Goal: Transaction & Acquisition: Purchase product/service

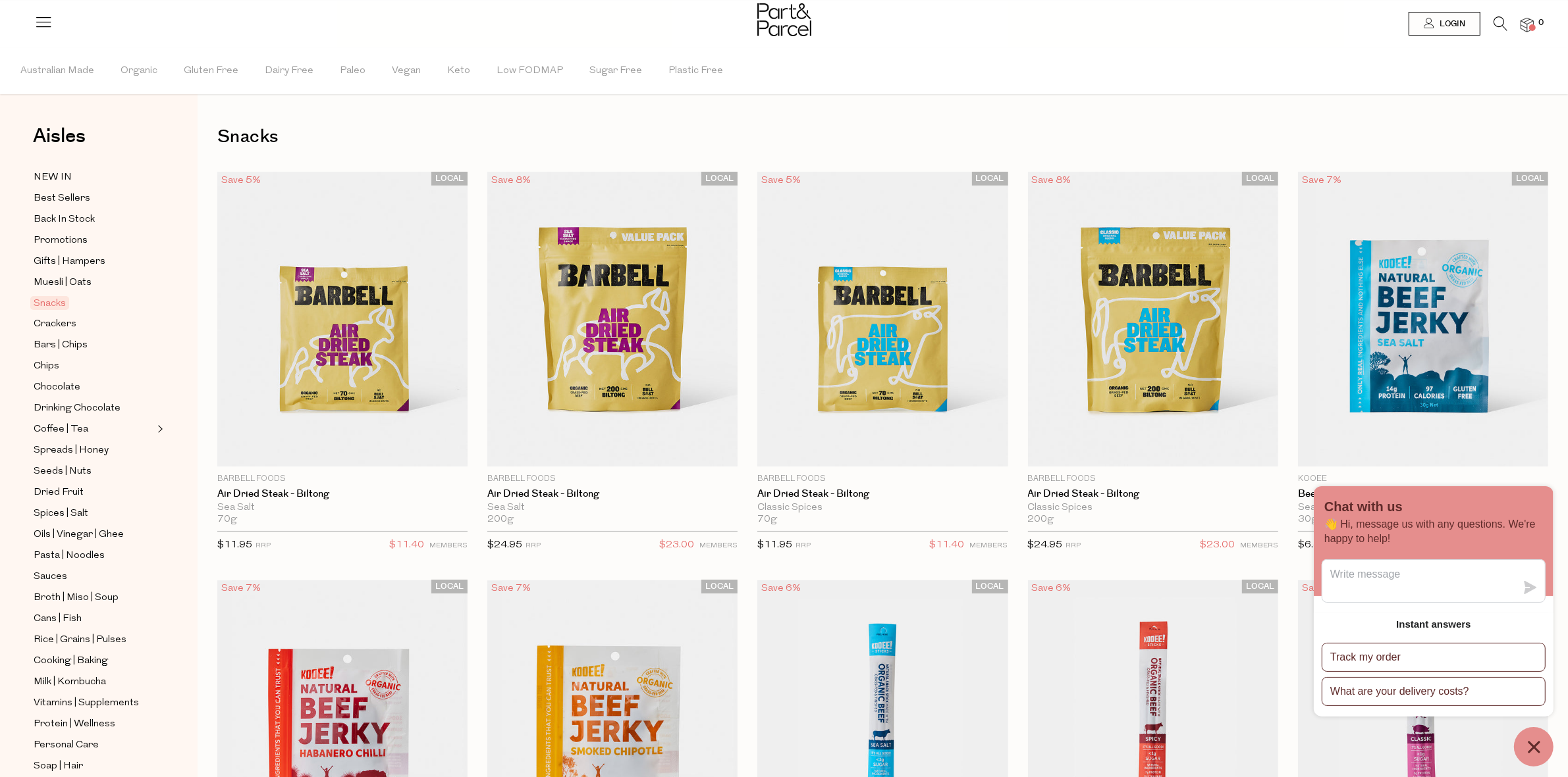
click at [1496, 21] on icon at bounding box center [1500, 23] width 14 height 14
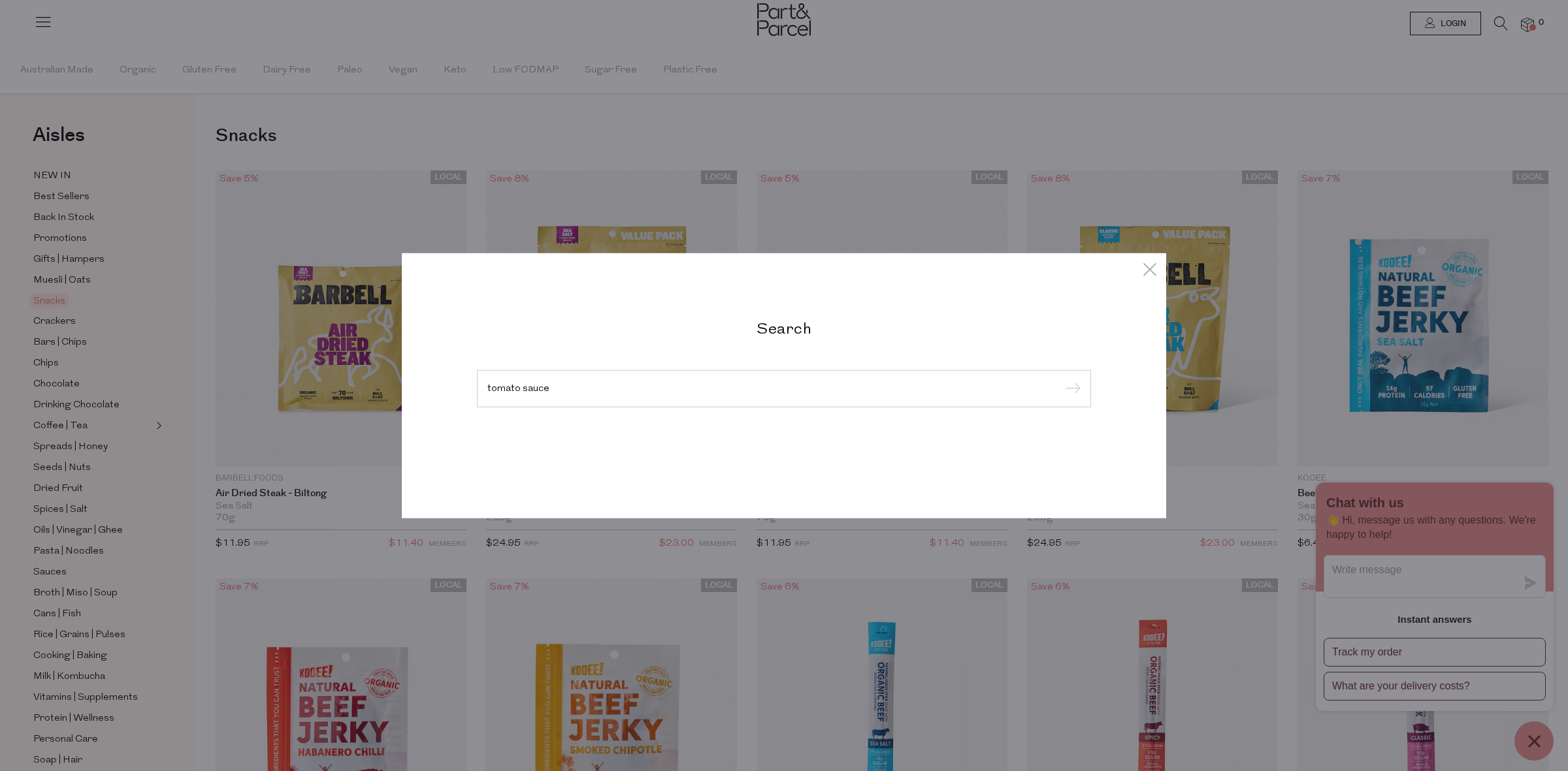
type input "tomato sauce"
click at [1061, 380] on input "submit" at bounding box center [1071, 389] width 19 height 19
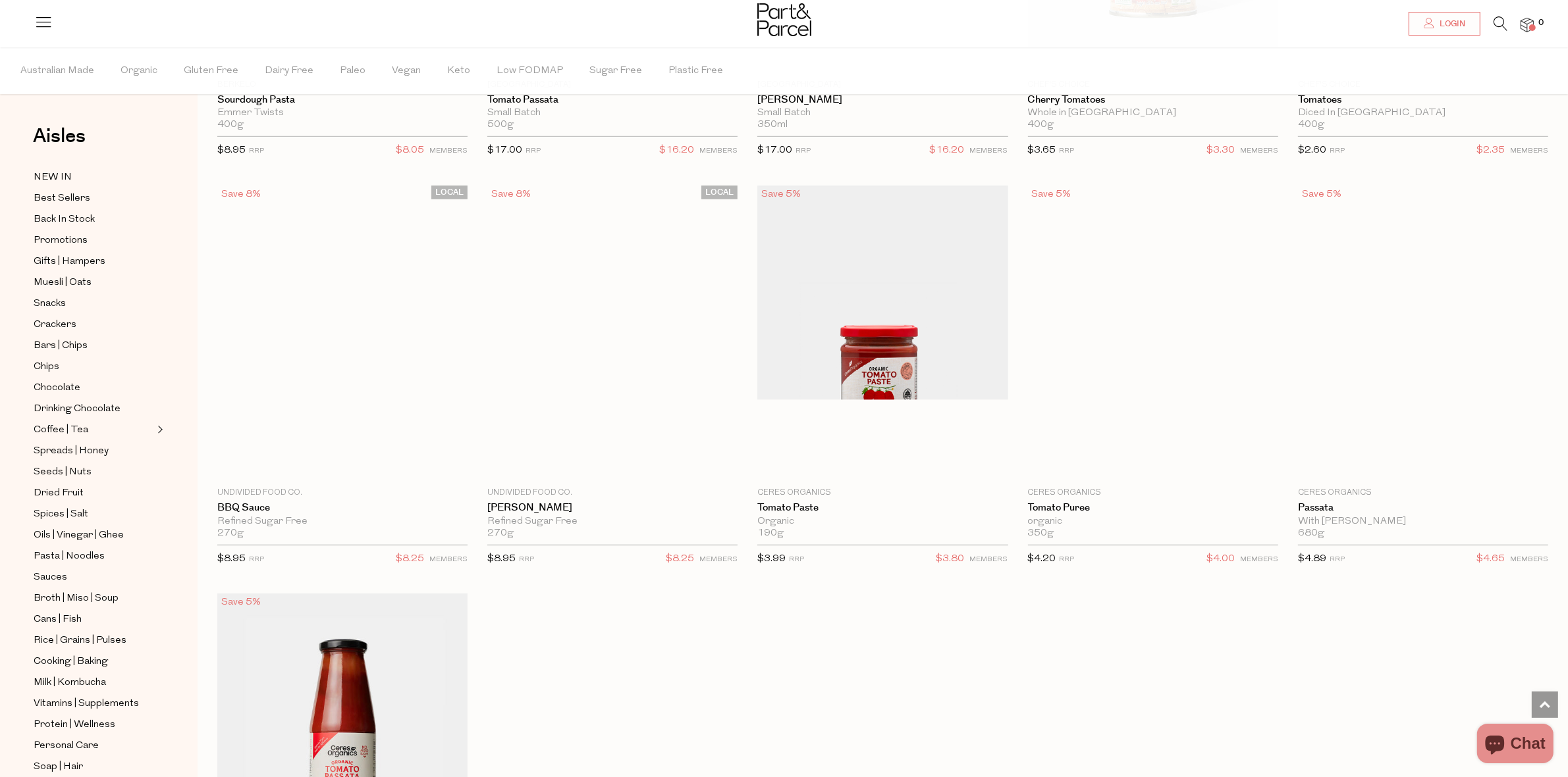
scroll to position [1234, 0]
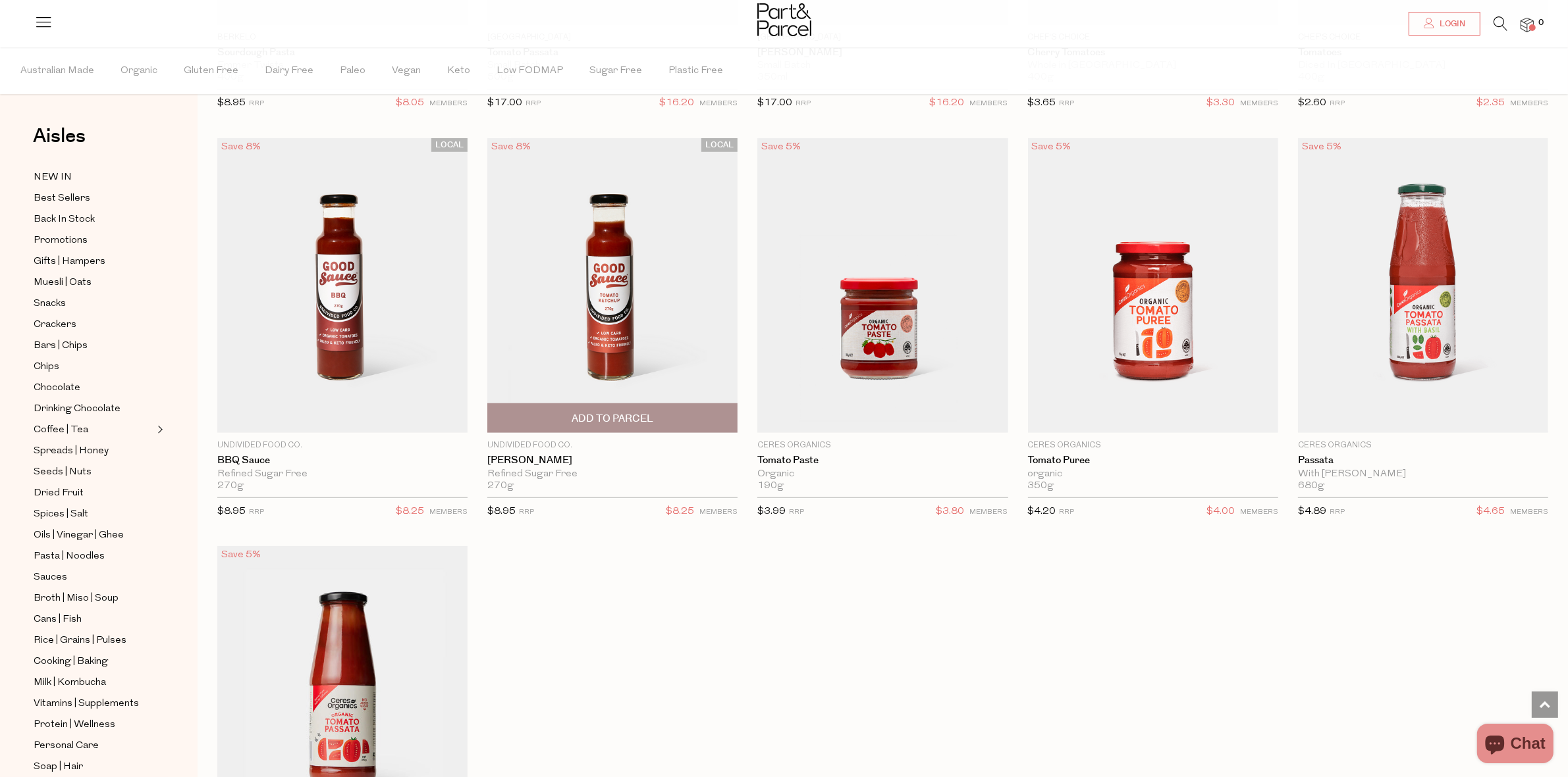
click at [594, 409] on span "Add To Parcel" at bounding box center [613, 418] width 242 height 28
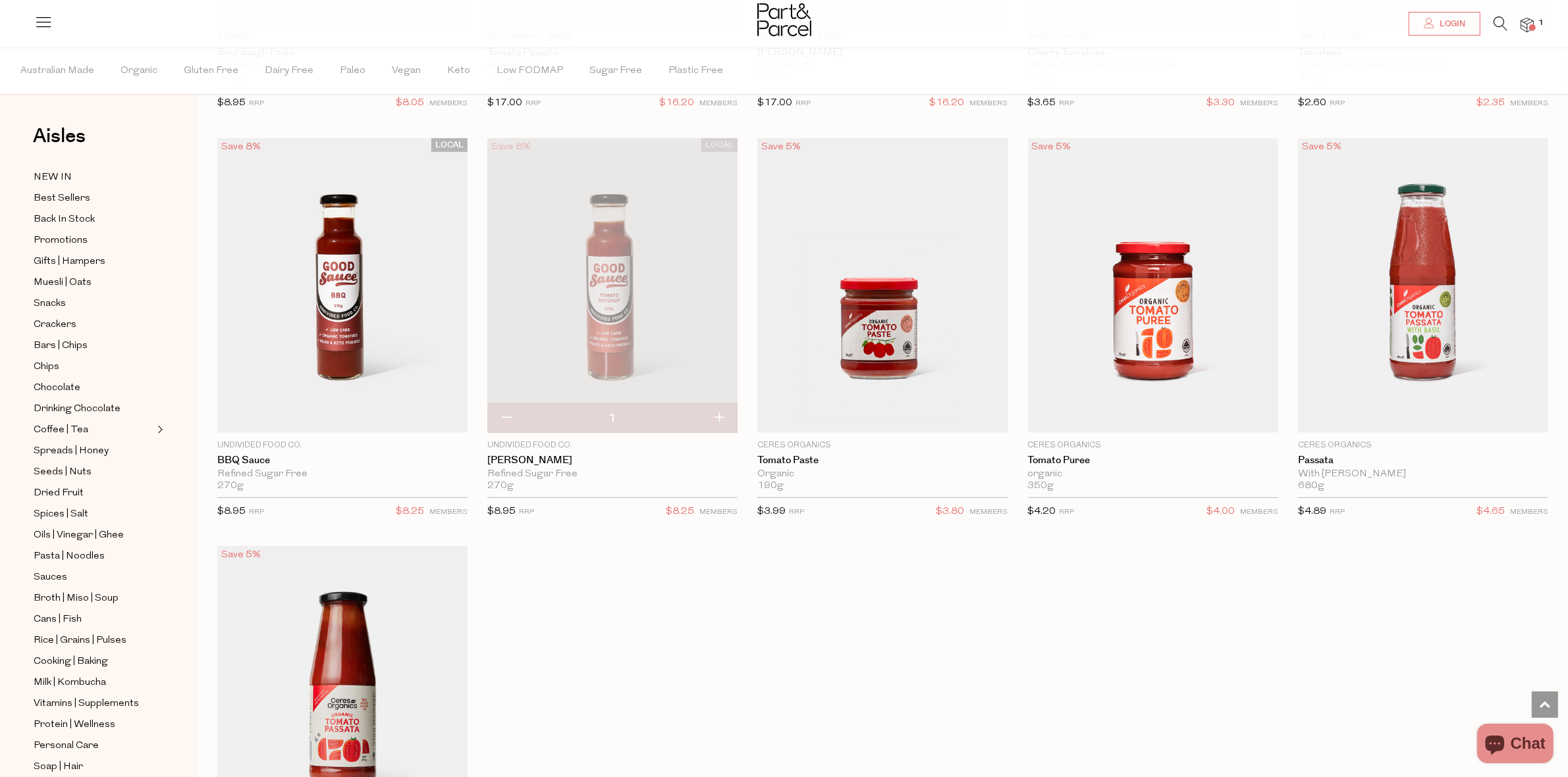
click at [1496, 27] on icon at bounding box center [1500, 23] width 14 height 14
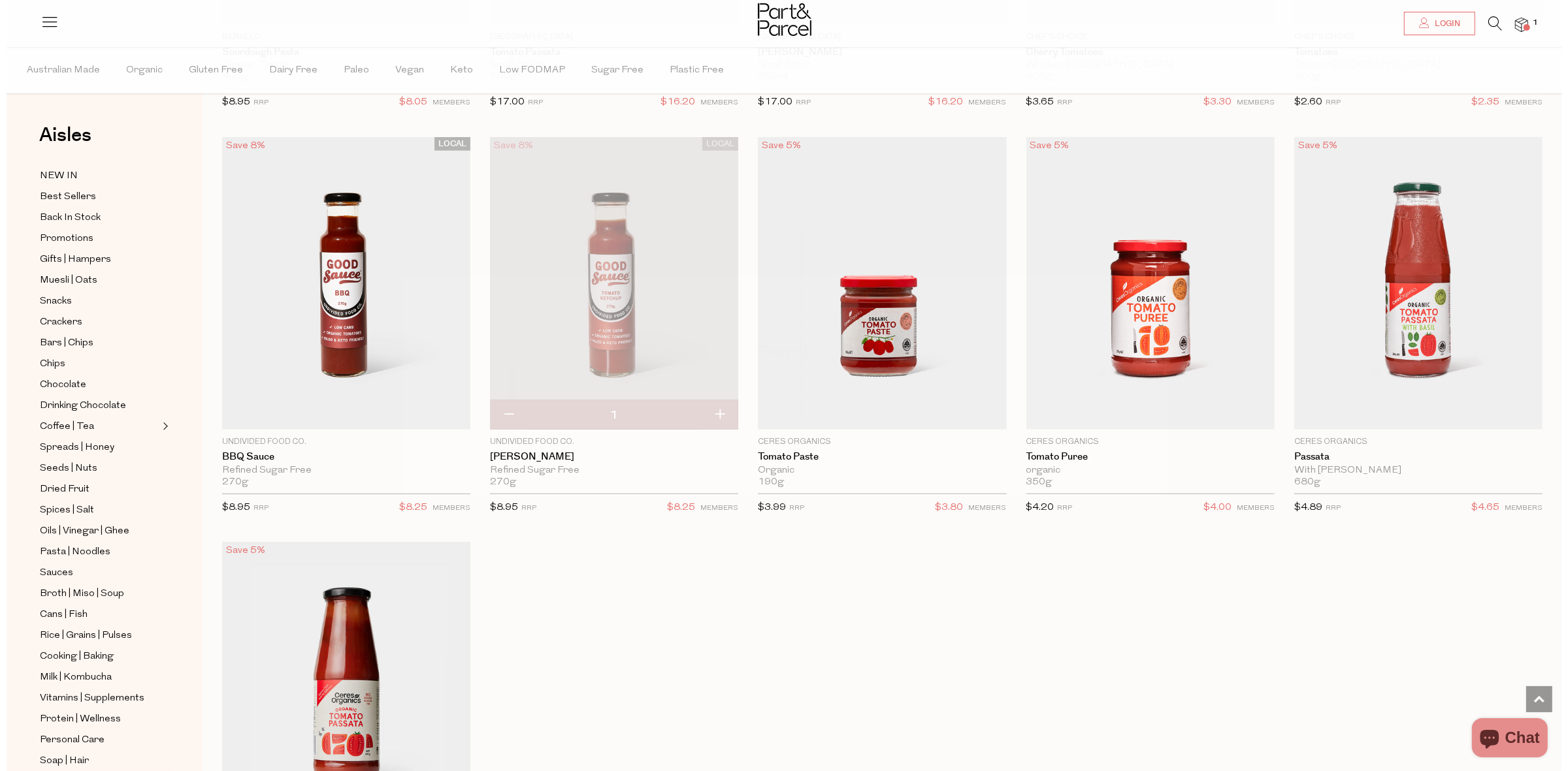
scroll to position [1231, 0]
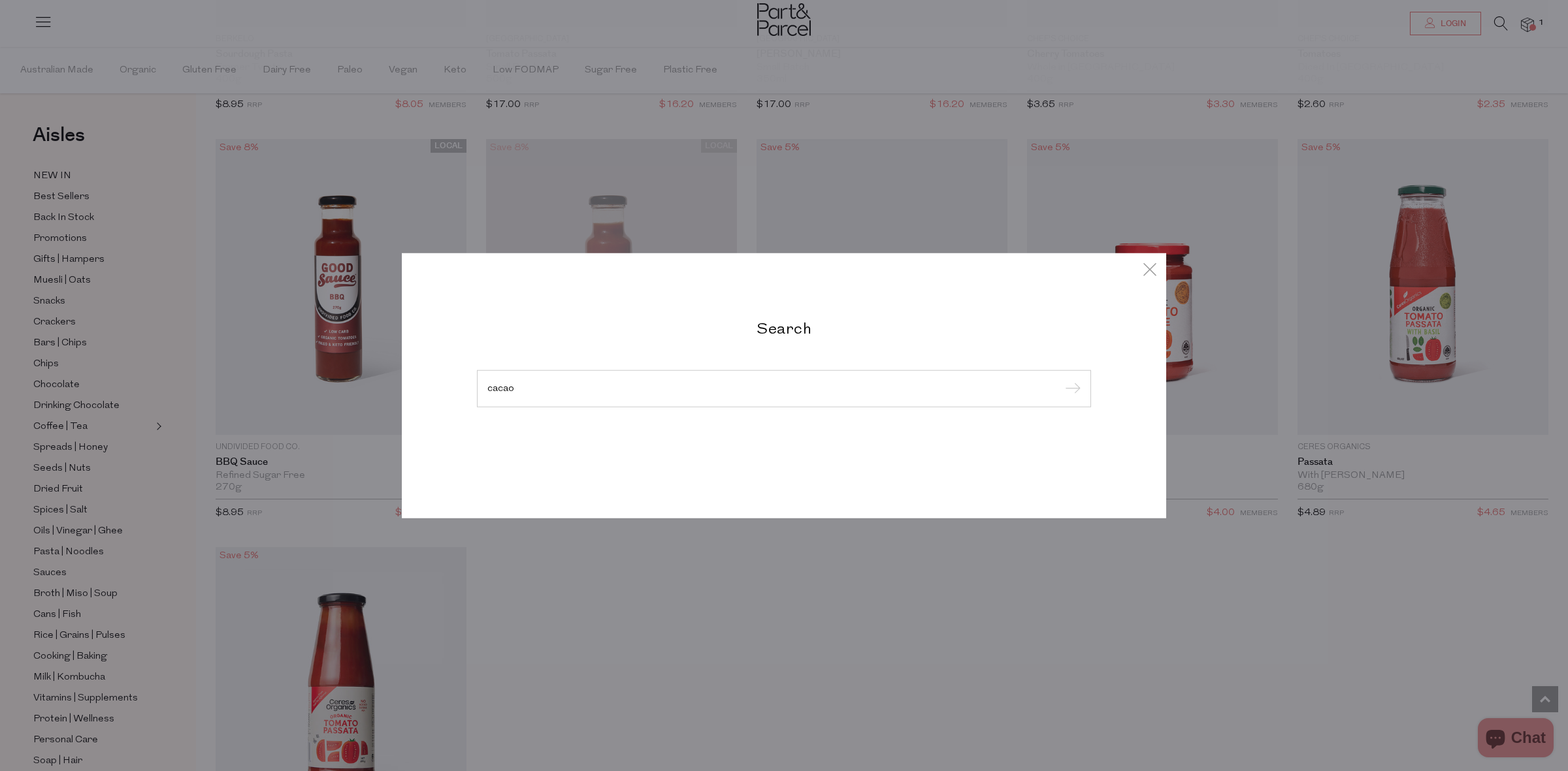
type input "cacao"
click at [1061, 380] on input "submit" at bounding box center [1071, 389] width 19 height 19
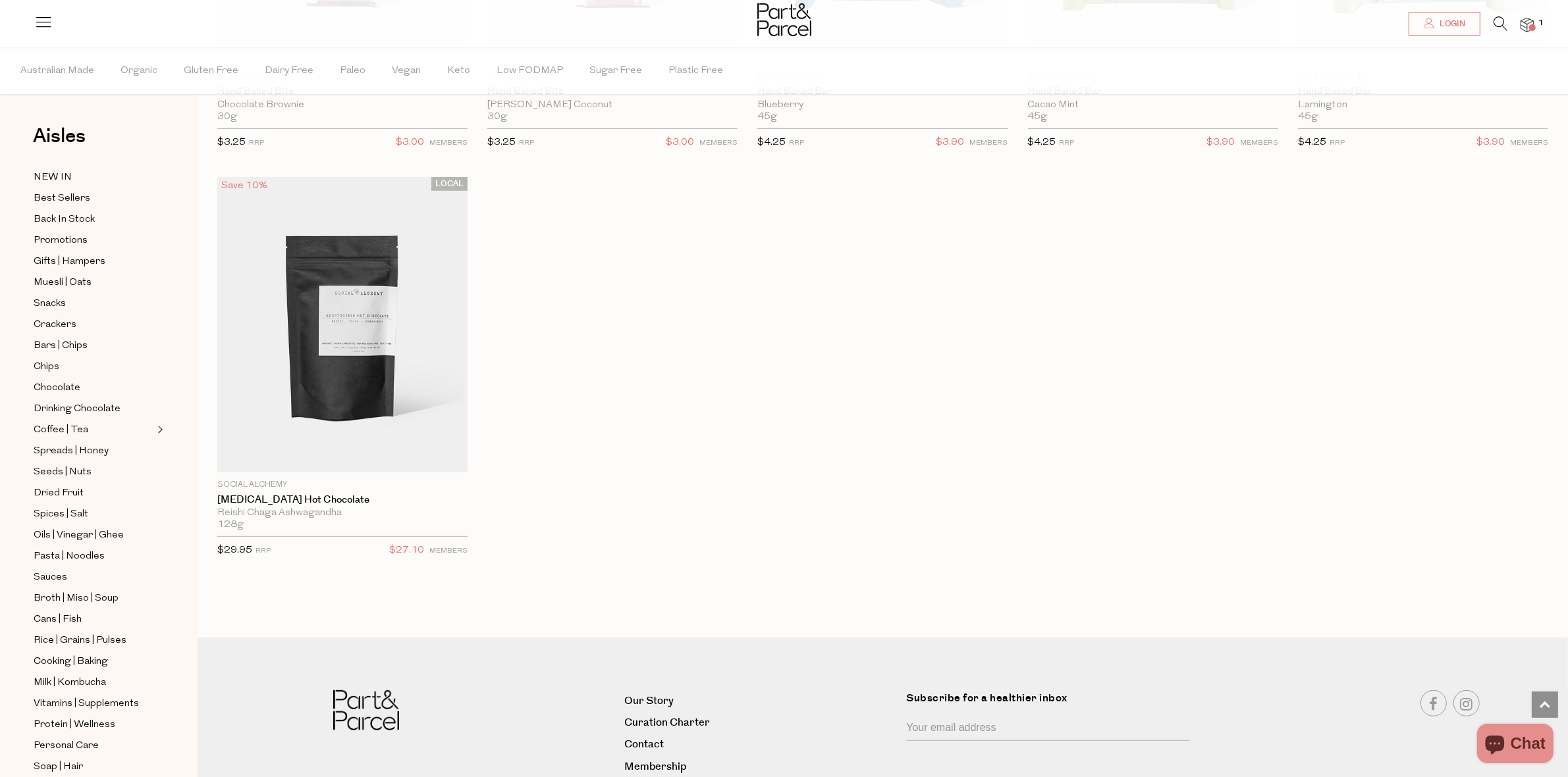
scroll to position [7009, 0]
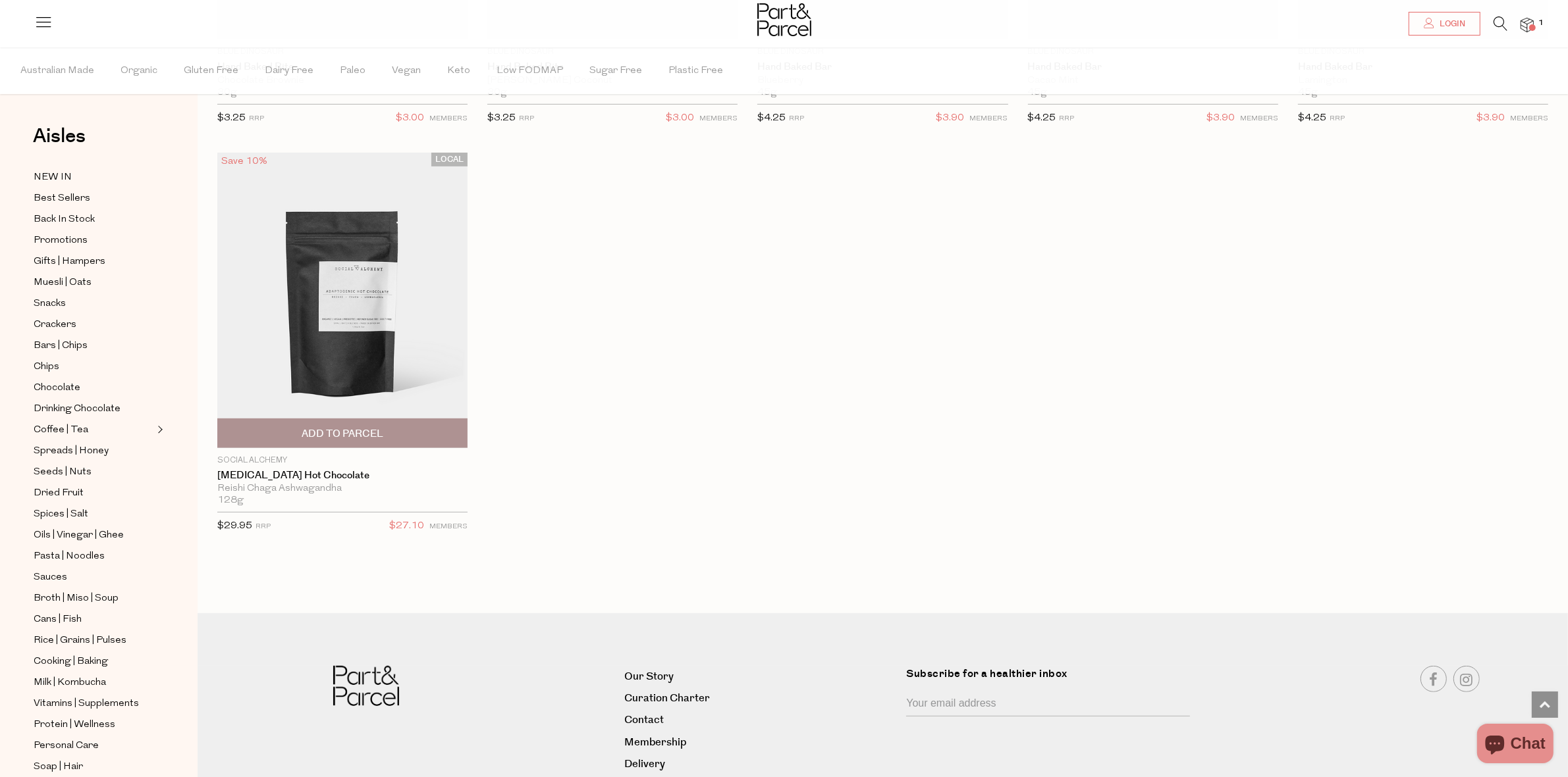
click at [343, 430] on span "Add To Parcel" at bounding box center [343, 434] width 82 height 14
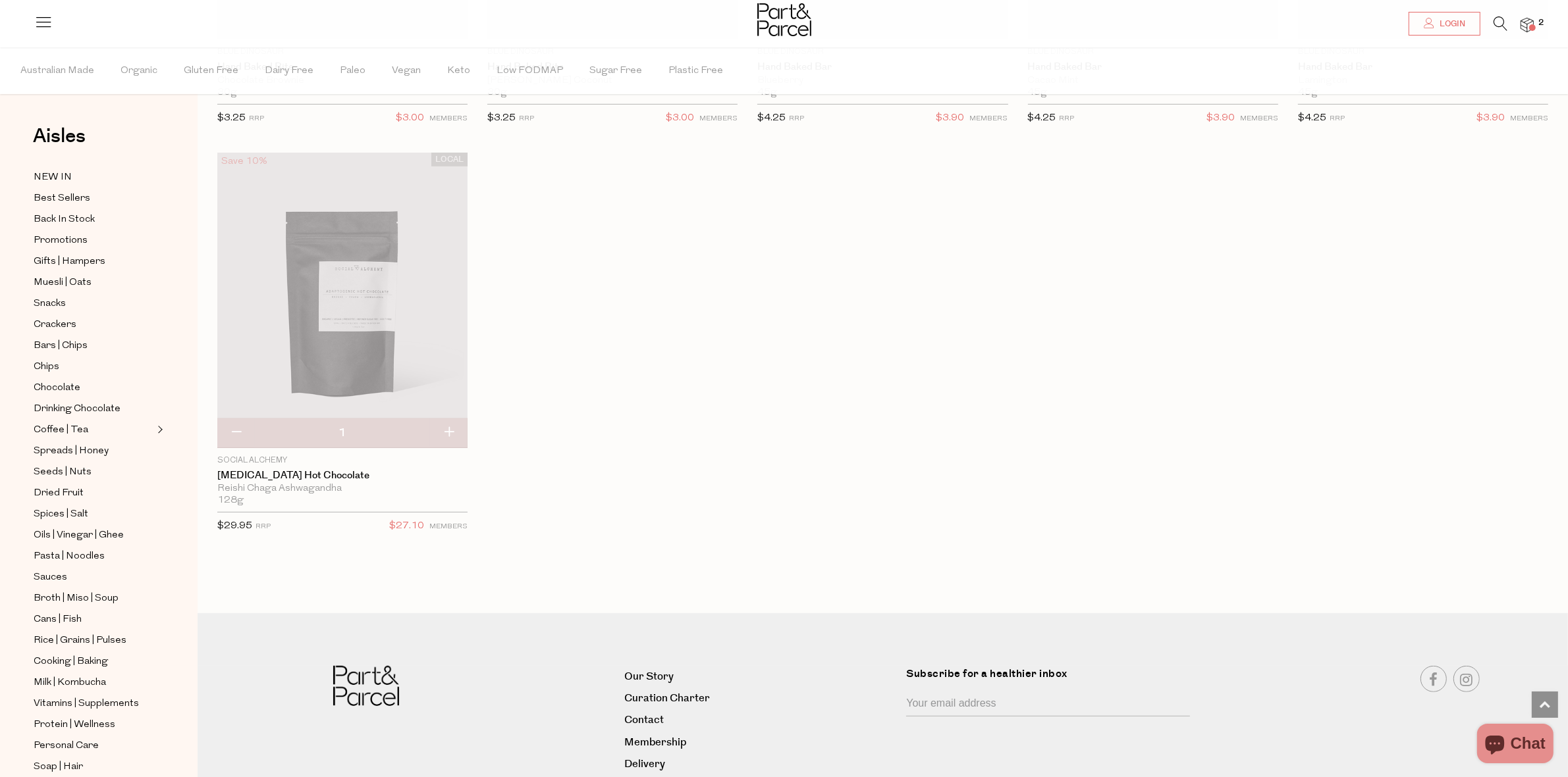
click at [1493, 25] on icon at bounding box center [1500, 23] width 14 height 14
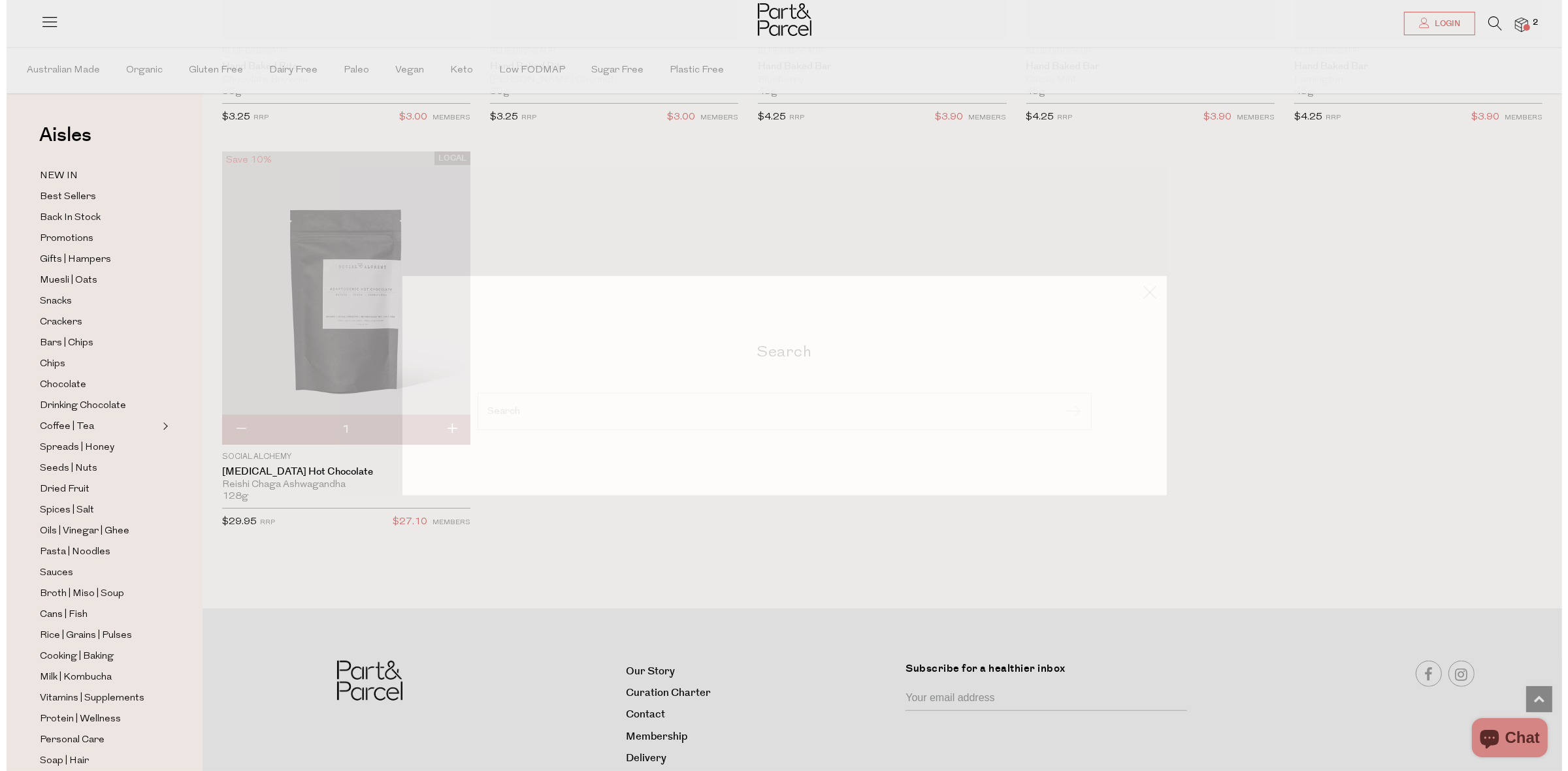
scroll to position [7002, 0]
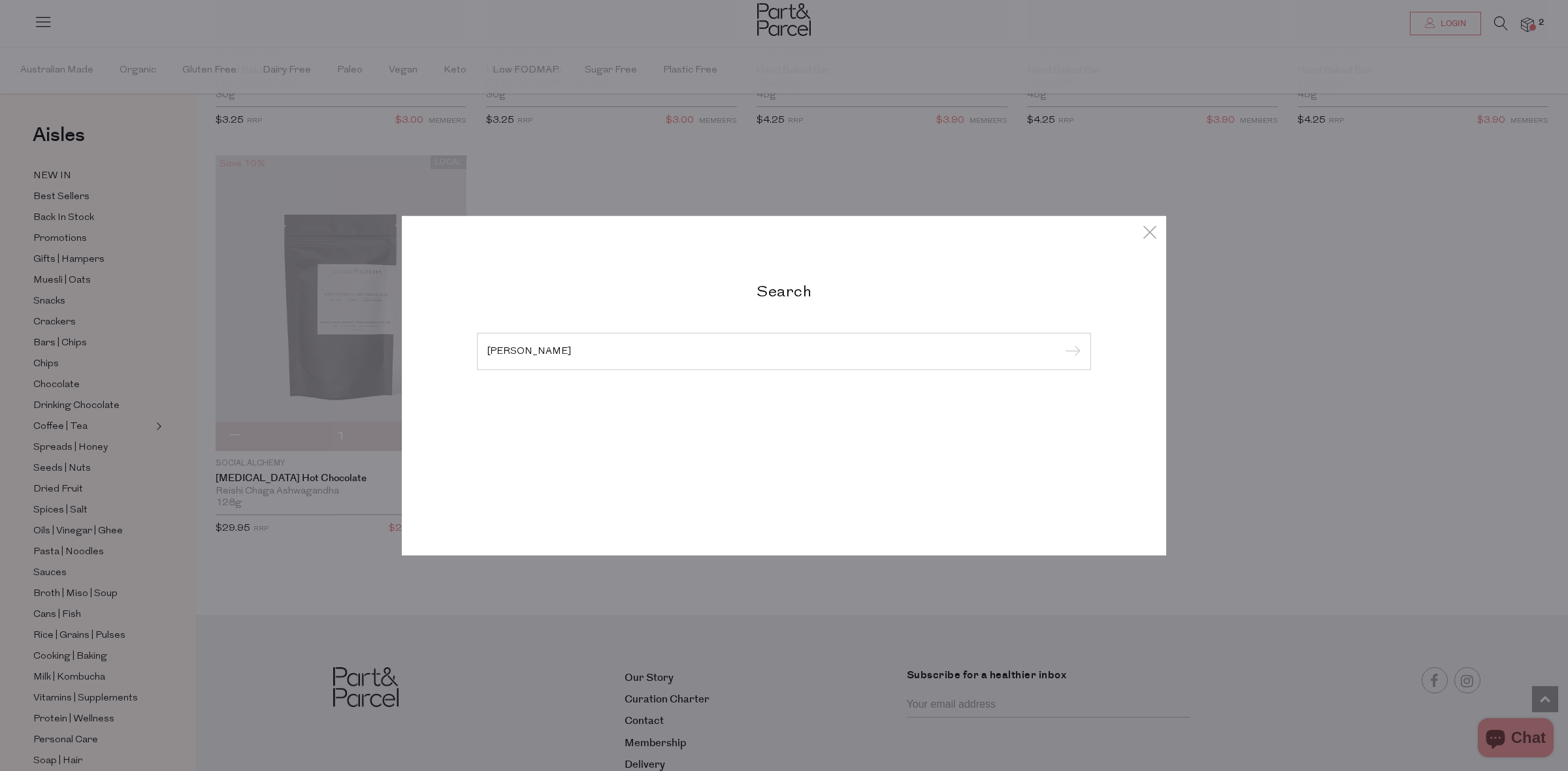
type input "pork kooee"
click at [1061, 343] on input "submit" at bounding box center [1071, 352] width 19 height 19
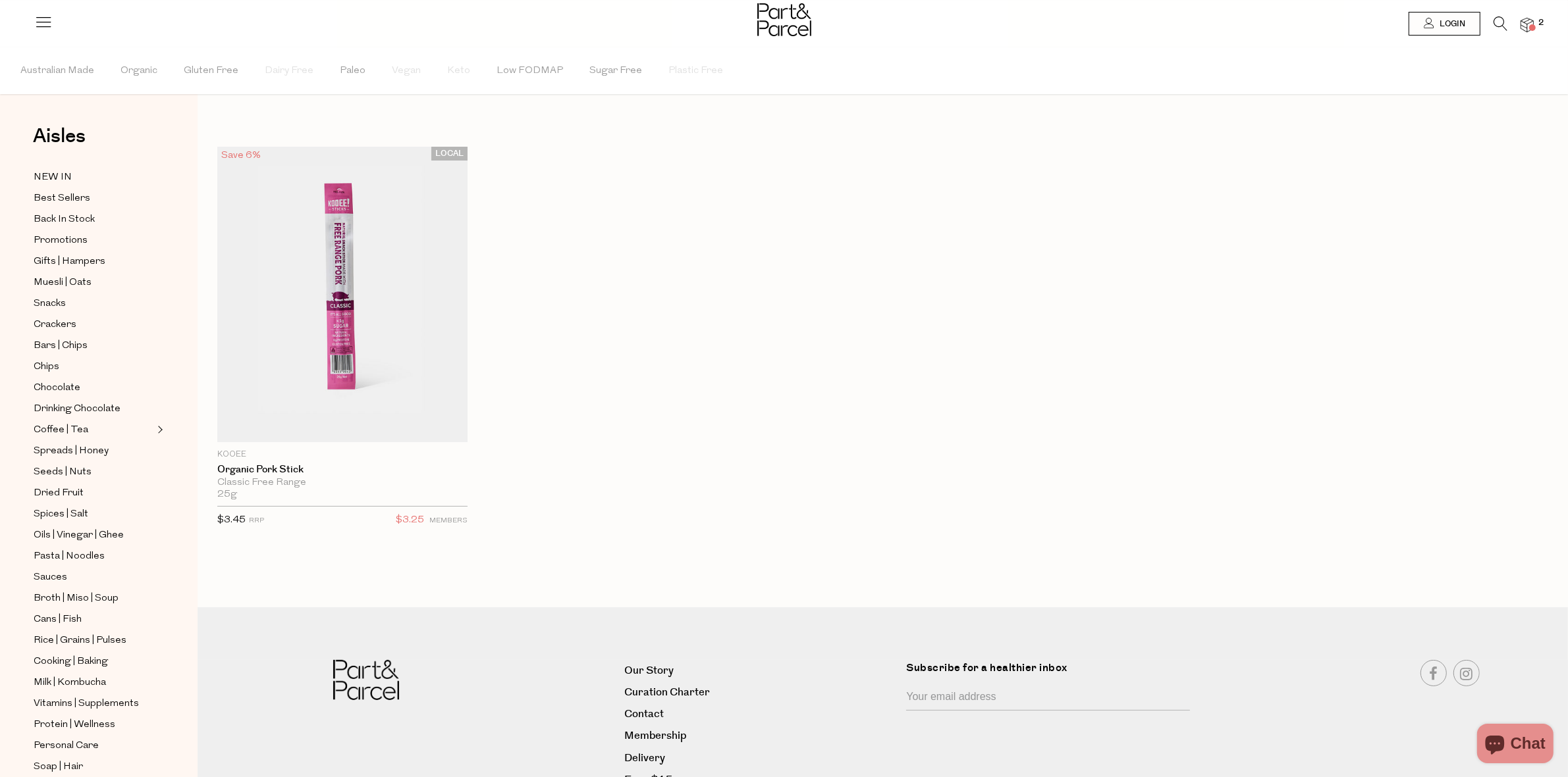
click at [1493, 16] on icon at bounding box center [1500, 23] width 14 height 14
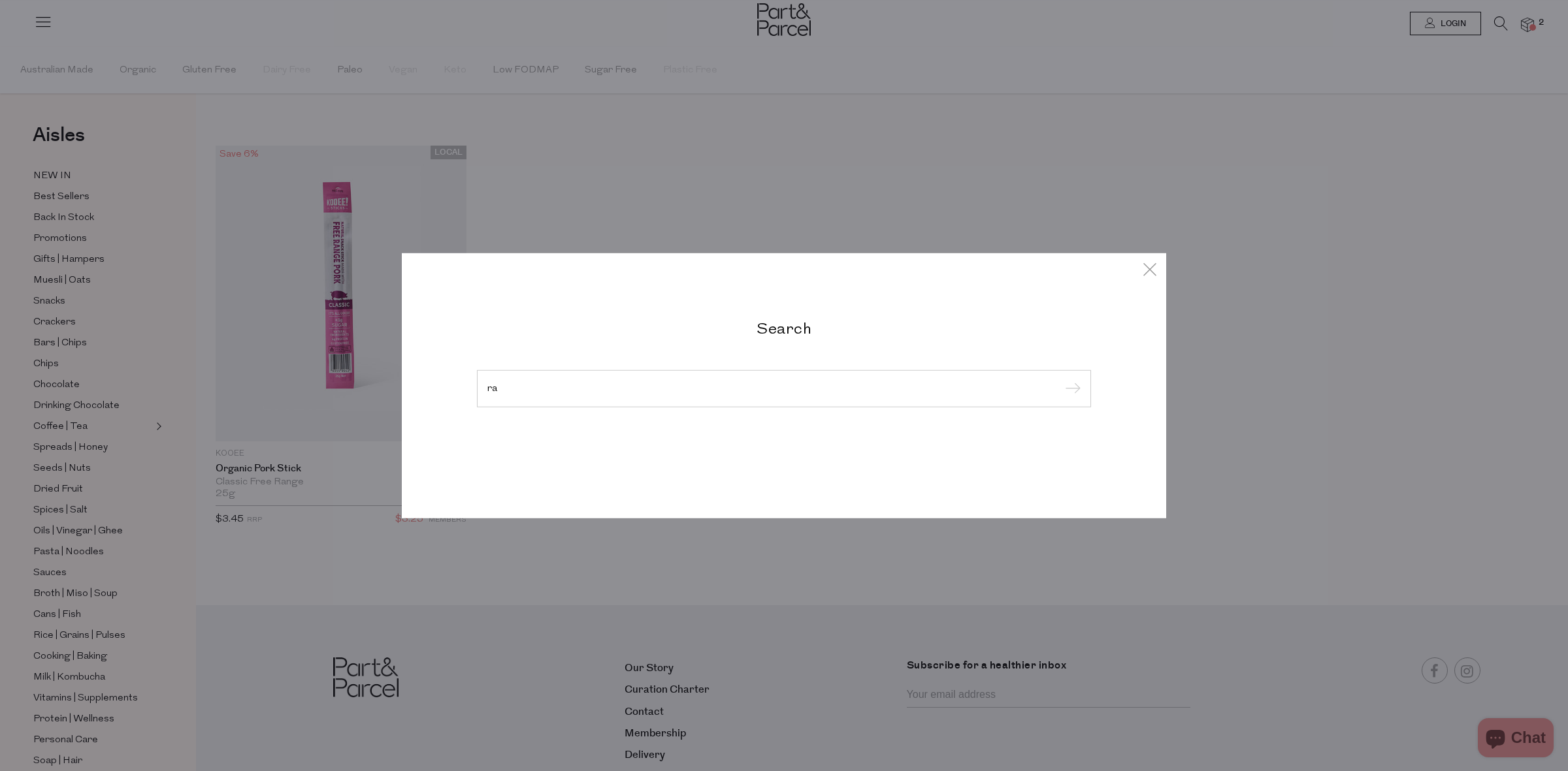
type input "r"
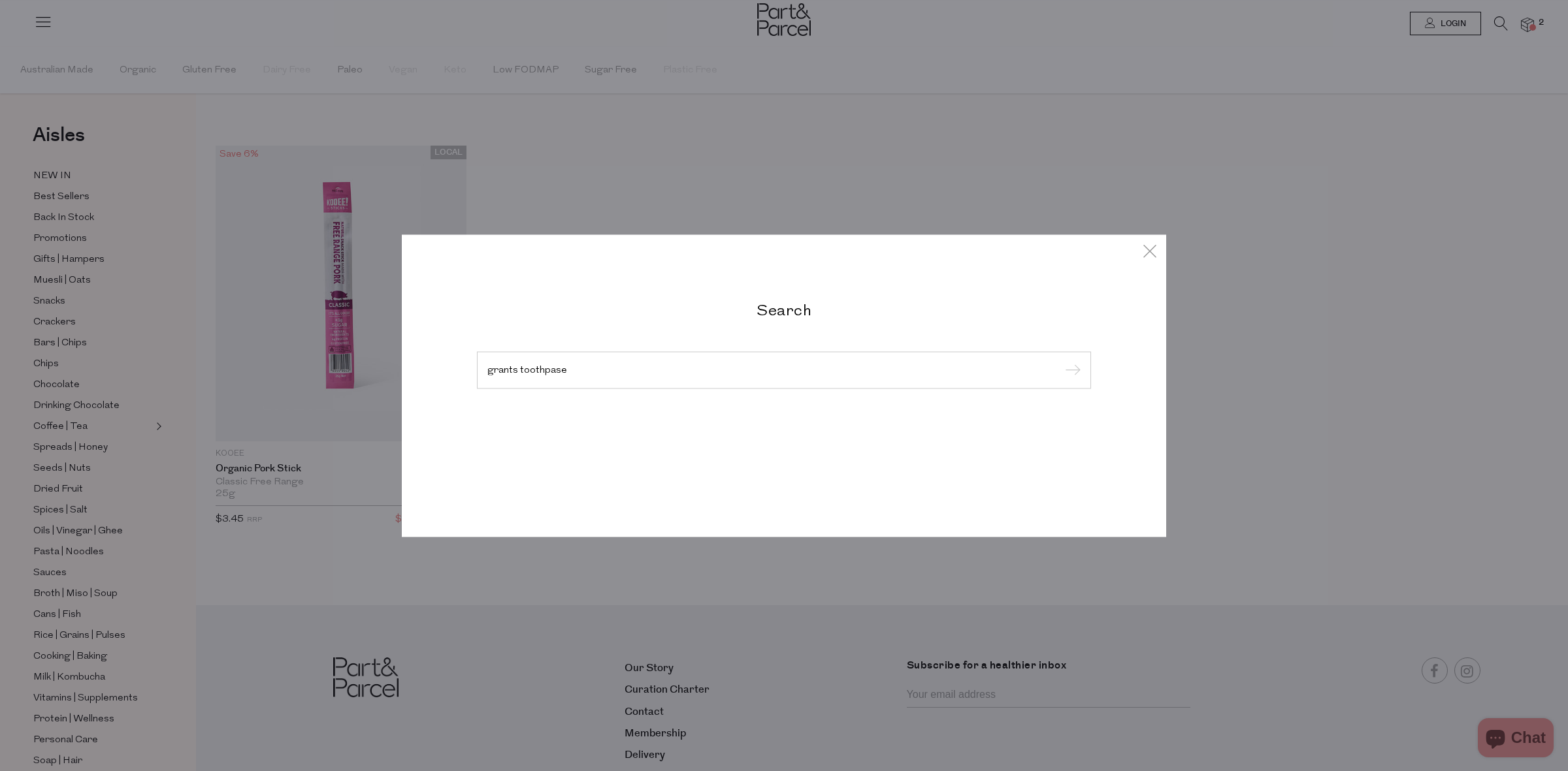
type input "grants toothpase"
click at [1061, 361] on input "submit" at bounding box center [1071, 371] width 19 height 19
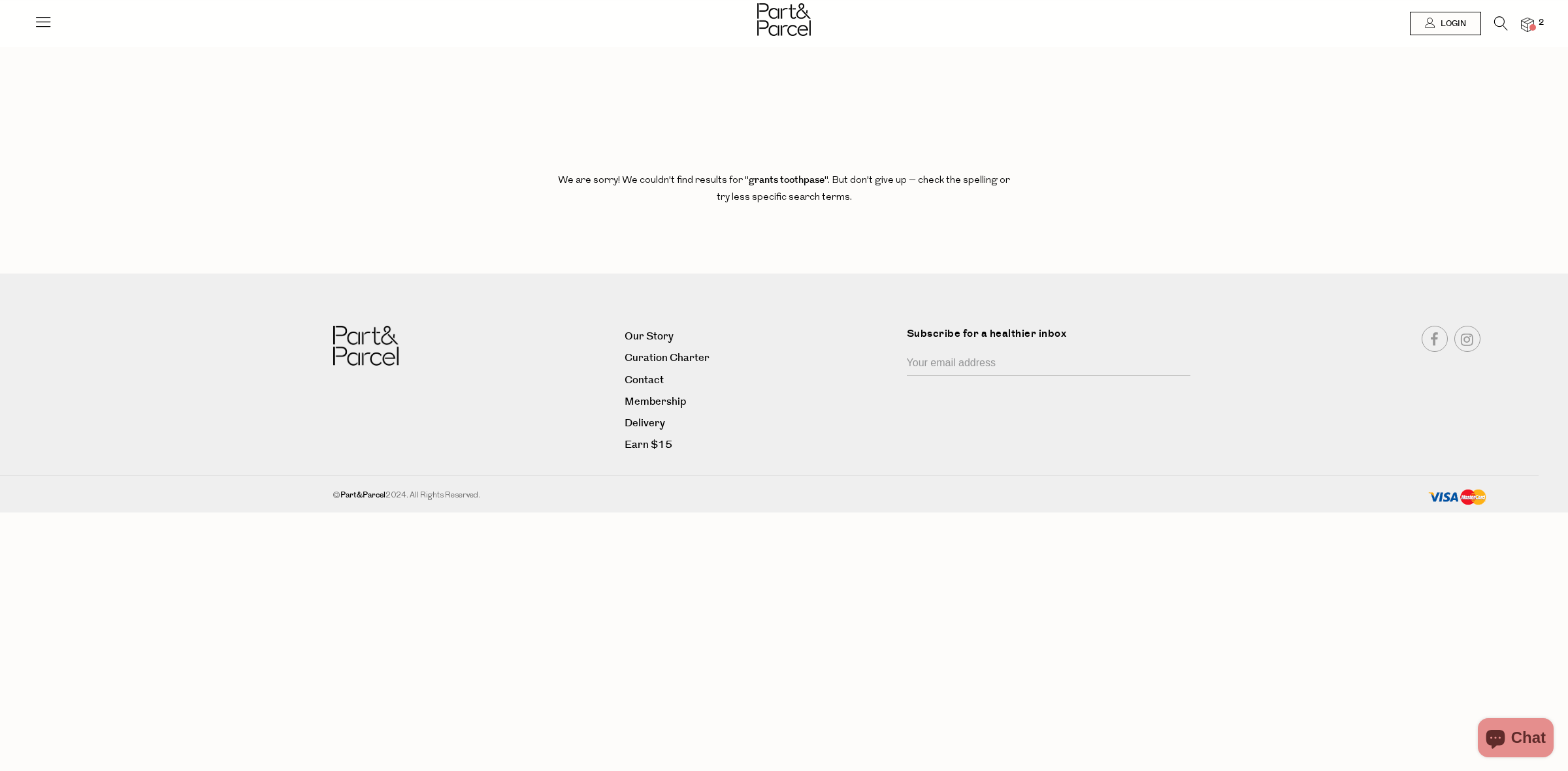
click at [1497, 18] on icon at bounding box center [1501, 23] width 14 height 14
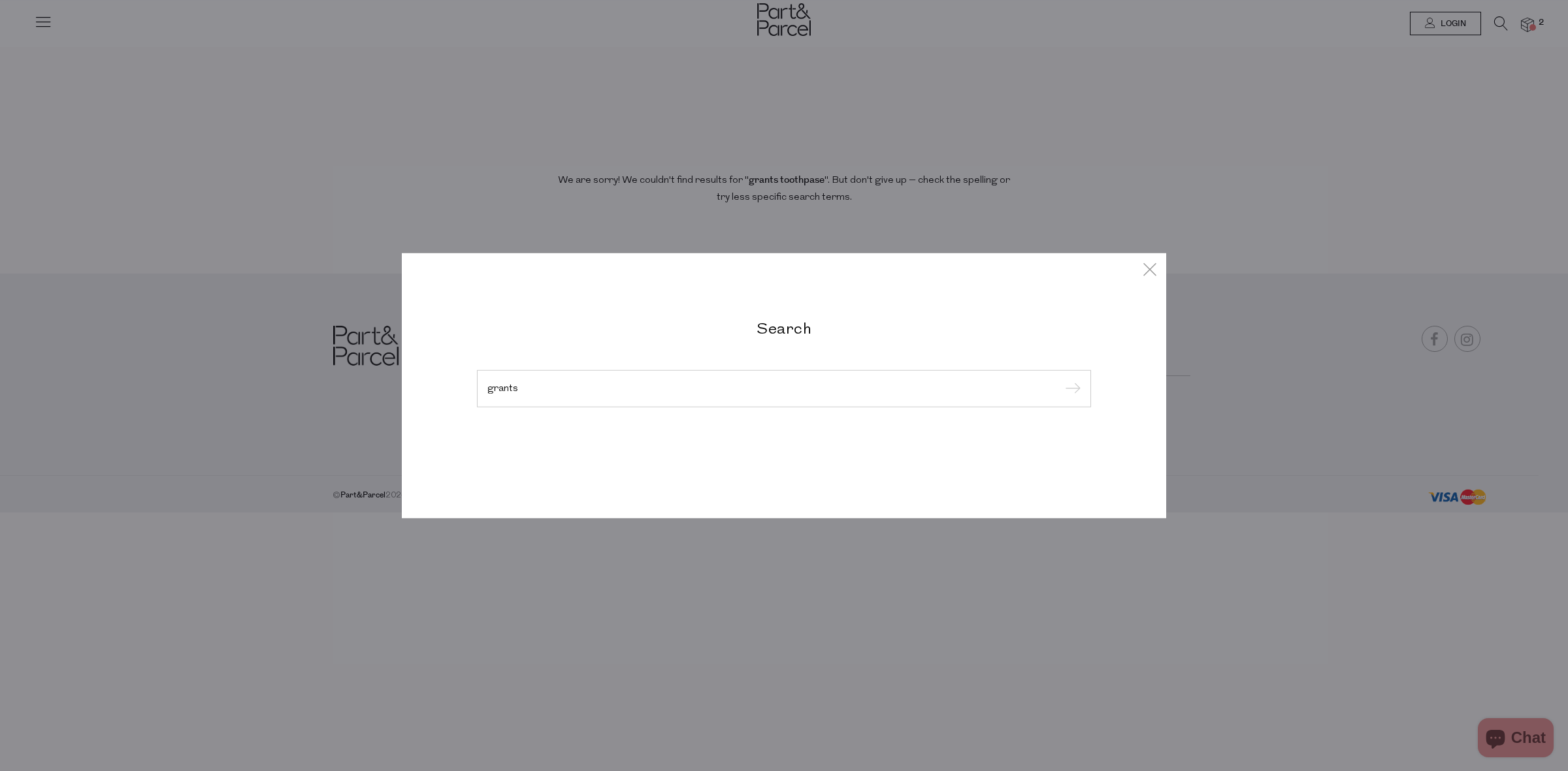
type input "grants"
click at [1061, 380] on input "submit" at bounding box center [1071, 389] width 19 height 19
